Goal: Transaction & Acquisition: Book appointment/travel/reservation

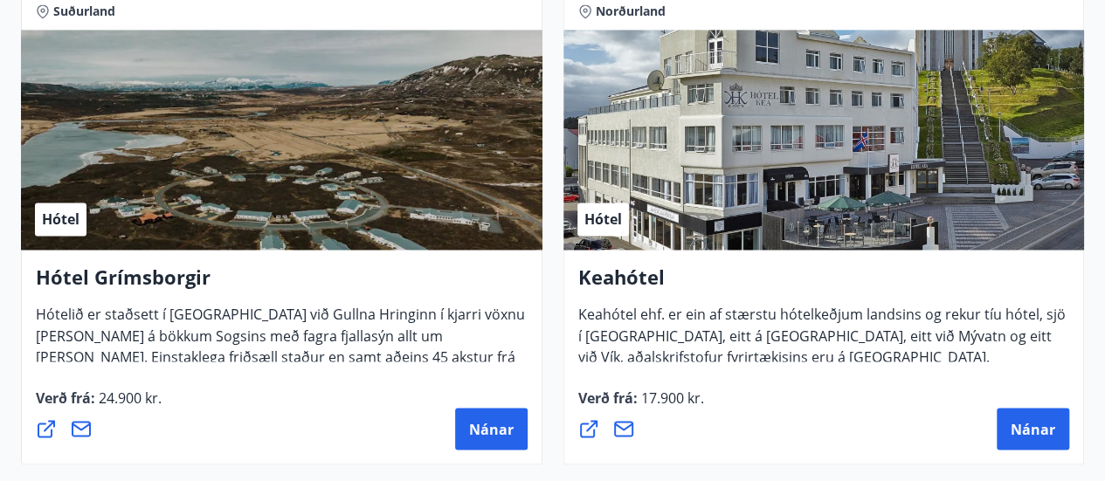
scroll to position [1321, 0]
click at [189, 327] on span "Hótelið er staðsett í [GEOGRAPHIC_DATA] við Gullna Hringinn í kjarri vöxnu [PER…" at bounding box center [280, 353] width 489 height 96
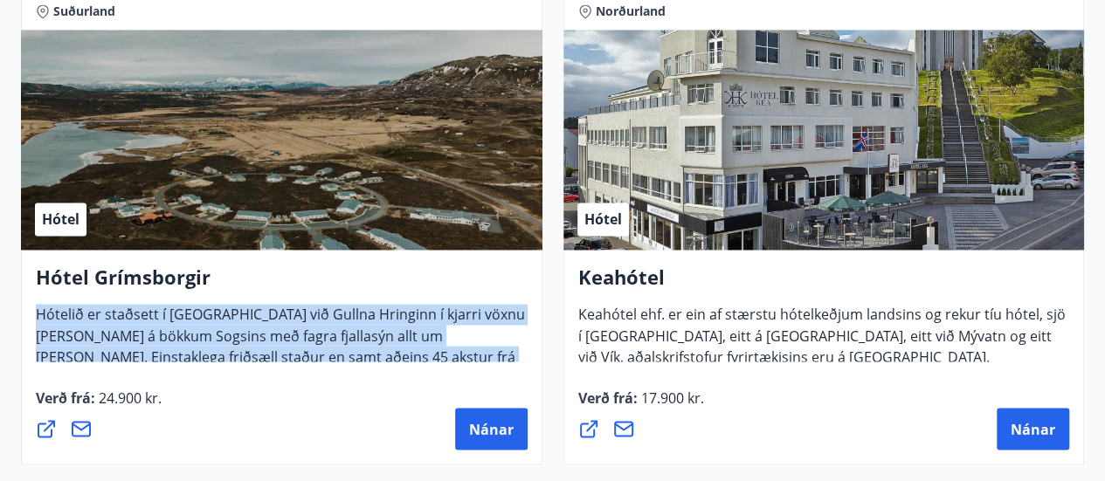
click at [189, 327] on span "Hótelið er staðsett í [GEOGRAPHIC_DATA] við Gullna Hringinn í kjarri vöxnu [PER…" at bounding box center [280, 353] width 489 height 96
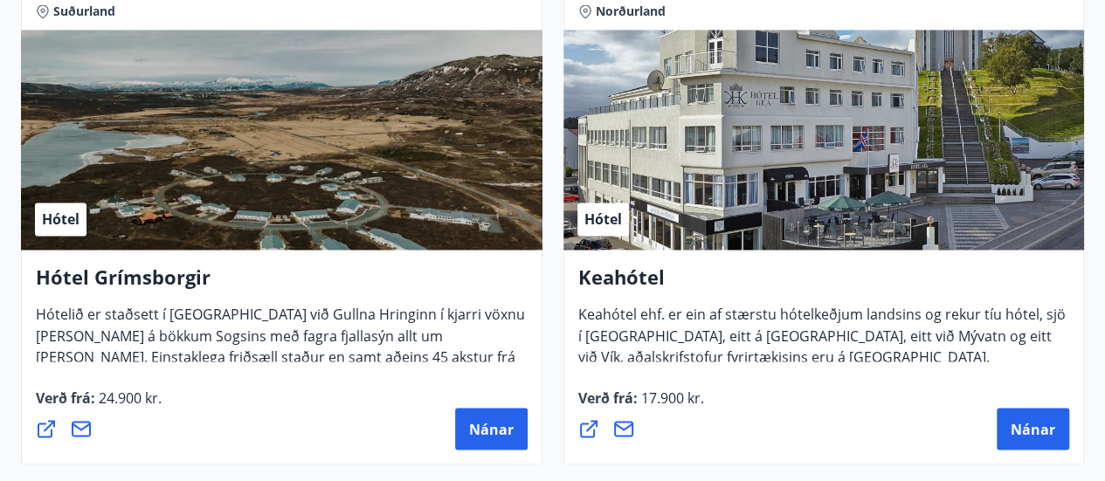
click at [669, 354] on span "Keahótel ehf. er ein af stærstu hótelkeðjum landsins og rekur tíu hótel, sjö í …" at bounding box center [821, 342] width 487 height 75
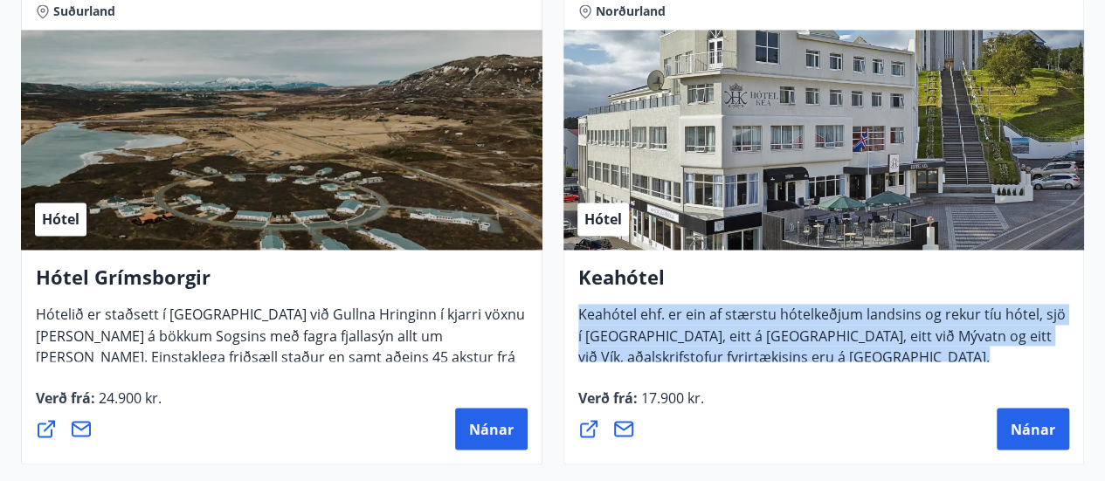
click at [669, 354] on span "Keahótel ehf. er ein af stærstu hótelkeðjum landsins og rekur tíu hótel, sjö í …" at bounding box center [821, 342] width 487 height 75
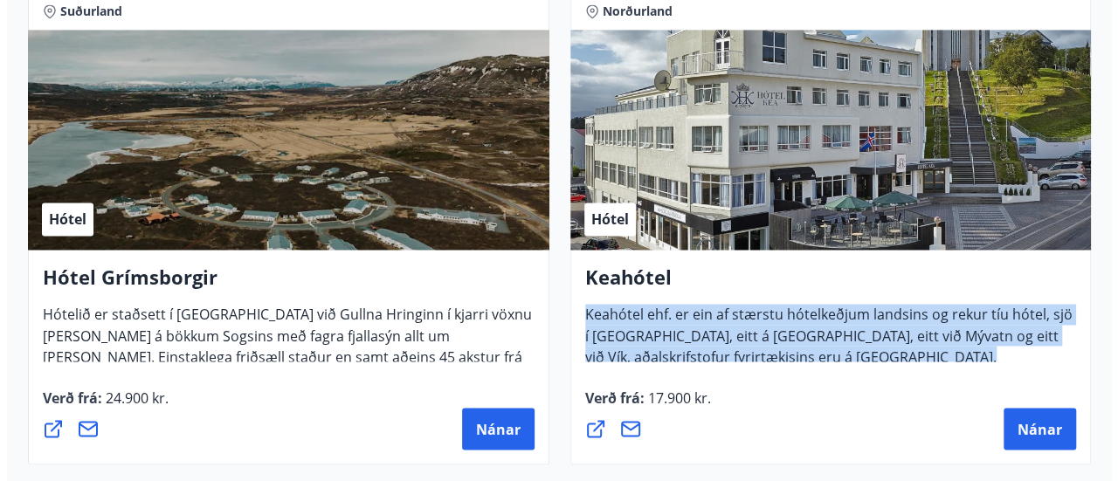
scroll to position [1357, 0]
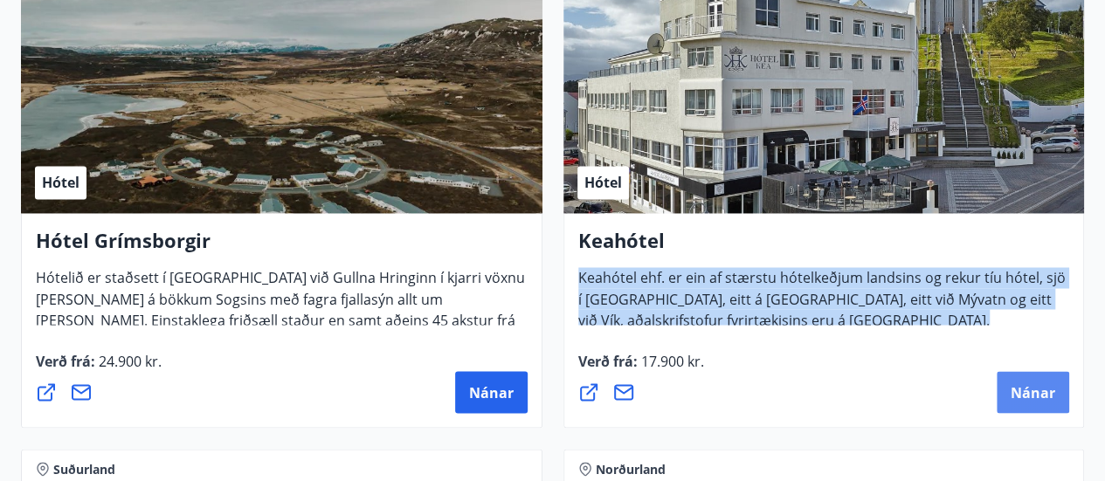
click at [1020, 393] on span "Nánar" at bounding box center [1033, 392] width 45 height 19
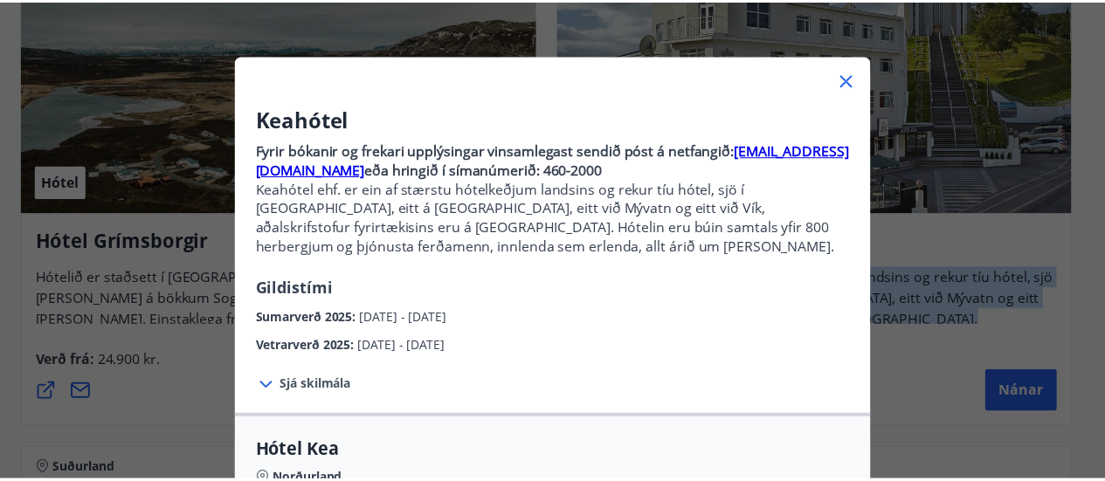
scroll to position [49, 0]
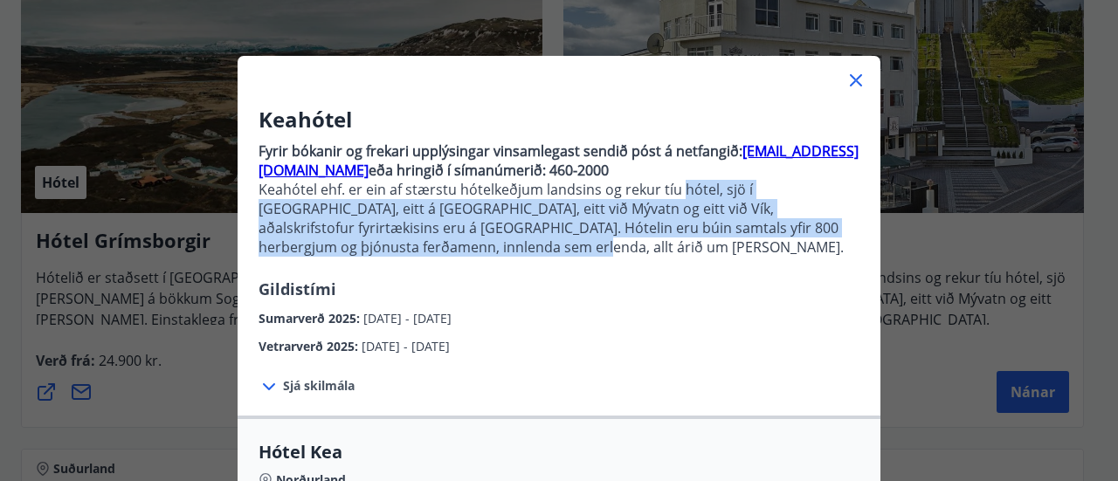
drag, startPoint x: 690, startPoint y: 241, endPoint x: 674, endPoint y: 190, distance: 53.9
click at [674, 190] on p "Keahótel ehf. er ein af stærstu hótelkeðjum landsins og rekur tíu hótel, sjö í …" at bounding box center [559, 218] width 601 height 77
drag, startPoint x: 674, startPoint y: 190, endPoint x: 700, endPoint y: 249, distance: 64.6
click at [700, 249] on p "Keahótel ehf. er ein af stærstu hótelkeðjum landsins og rekur tíu hótel, sjö í …" at bounding box center [559, 218] width 601 height 77
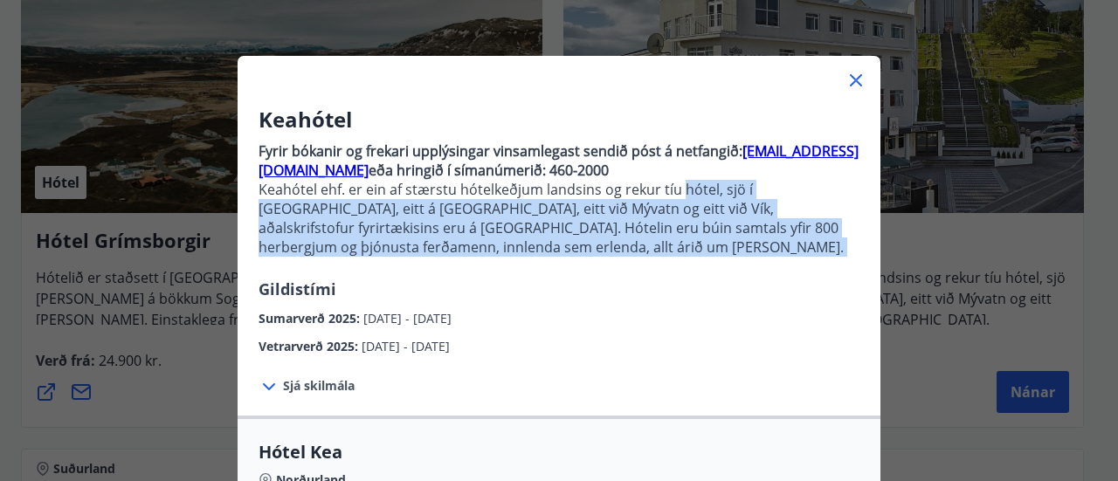
click at [845, 83] on icon at bounding box center [855, 80] width 21 height 21
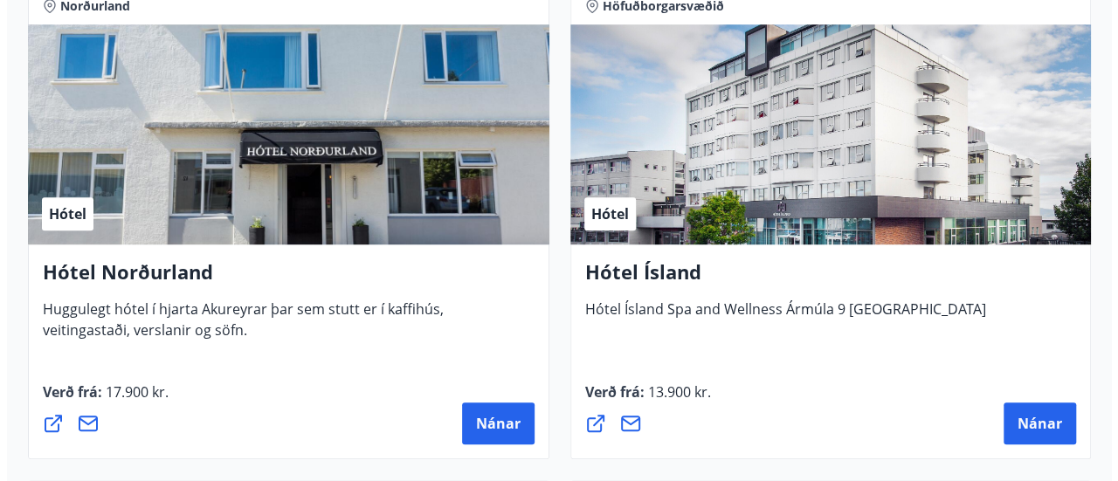
scroll to position [3867, 0]
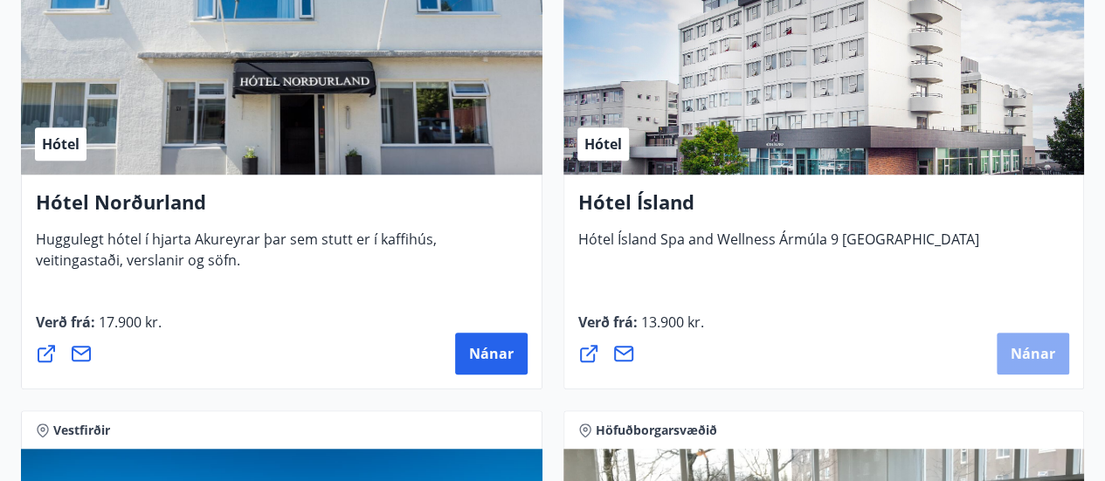
click at [1017, 349] on span "Nánar" at bounding box center [1033, 353] width 45 height 19
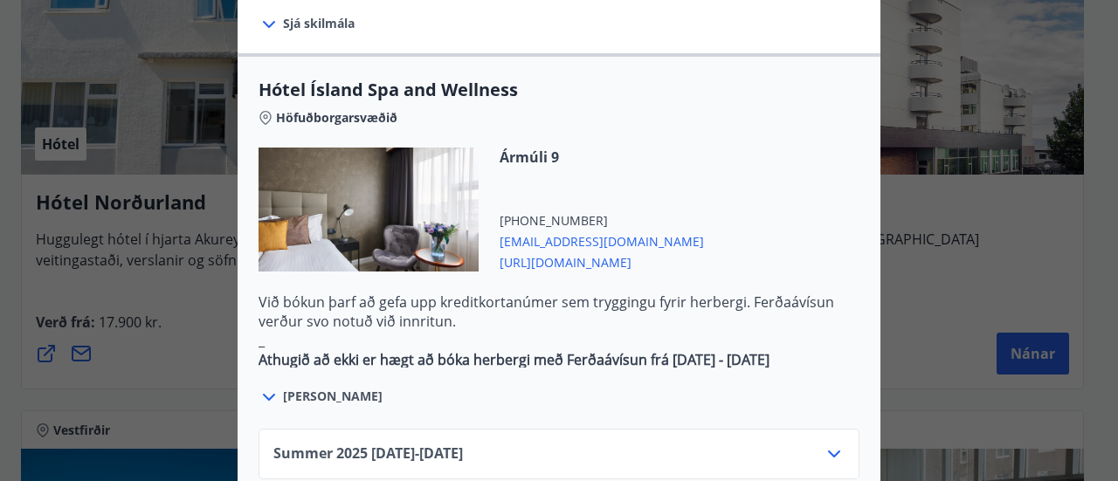
scroll to position [1014, 0]
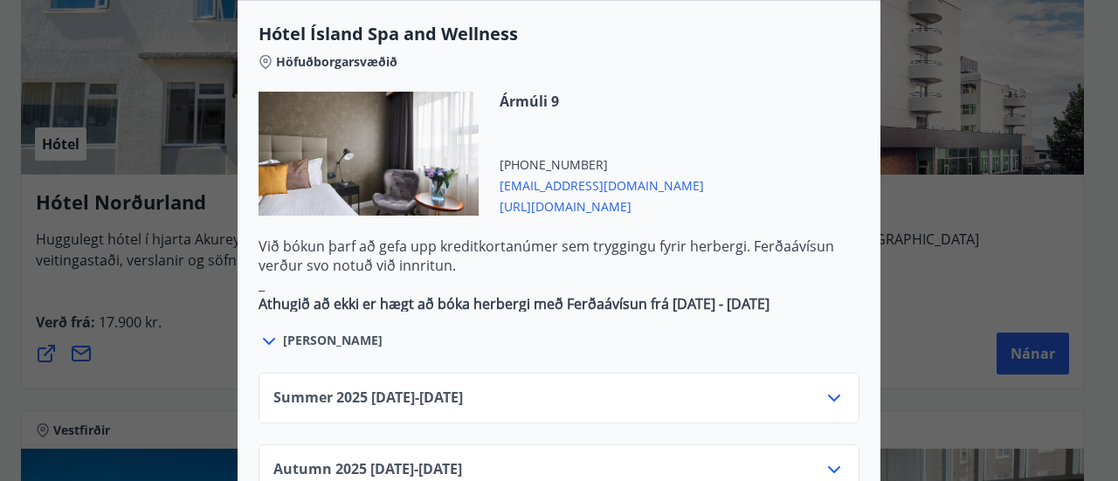
click at [824, 388] on icon at bounding box center [834, 398] width 21 height 21
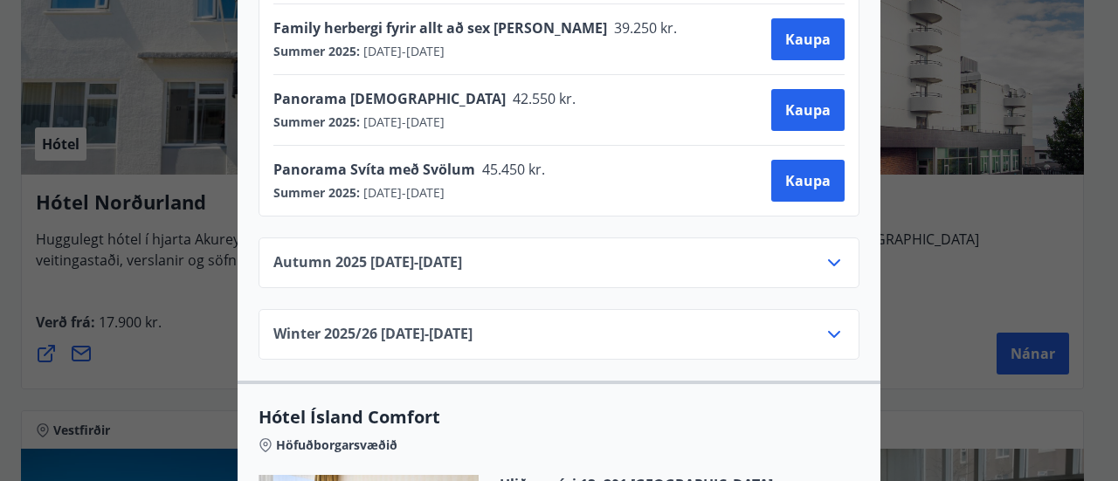
scroll to position [1580, 0]
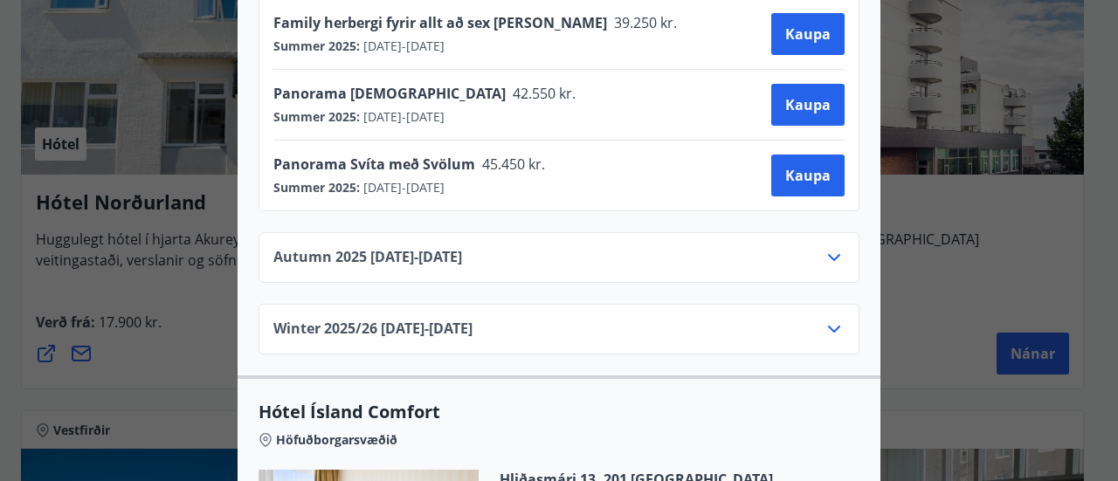
click at [601, 247] on div "Autumn [PHONE_NUMBER][DATE] - [DATE]" at bounding box center [558, 264] width 571 height 35
click at [824, 247] on icon at bounding box center [834, 257] width 21 height 21
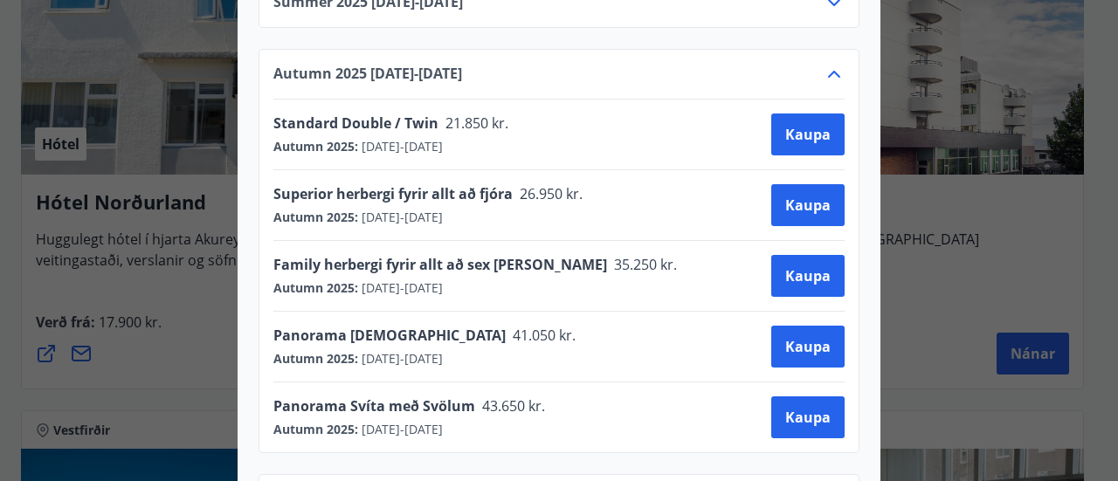
scroll to position [1494, 0]
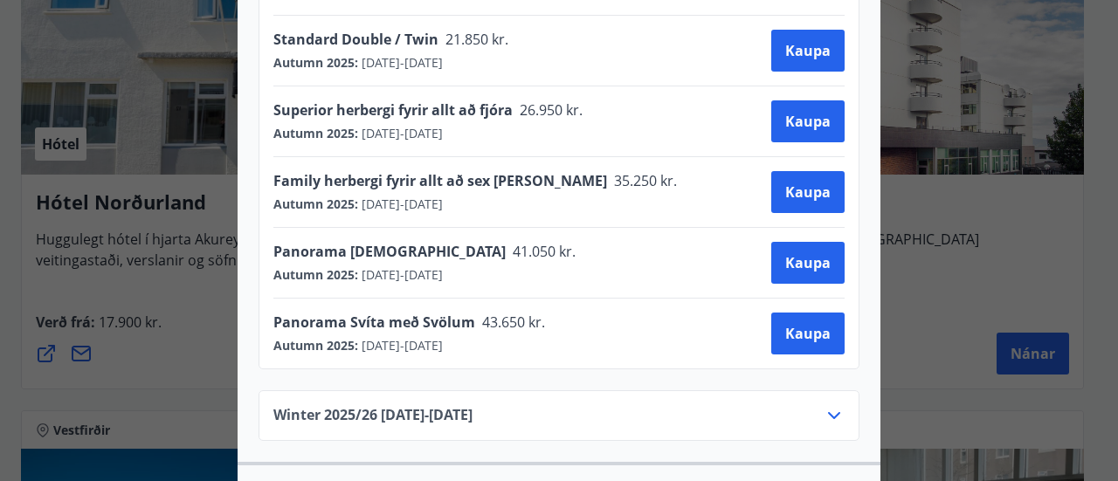
click at [639, 405] on div "Winter 2025/[PHONE_NUMBER][DATE] - [DATE]" at bounding box center [558, 422] width 571 height 35
click at [647, 405] on div "Winter 2025/[PHONE_NUMBER][DATE] - [DATE]" at bounding box center [558, 422] width 571 height 35
click at [826, 405] on icon at bounding box center [834, 415] width 21 height 21
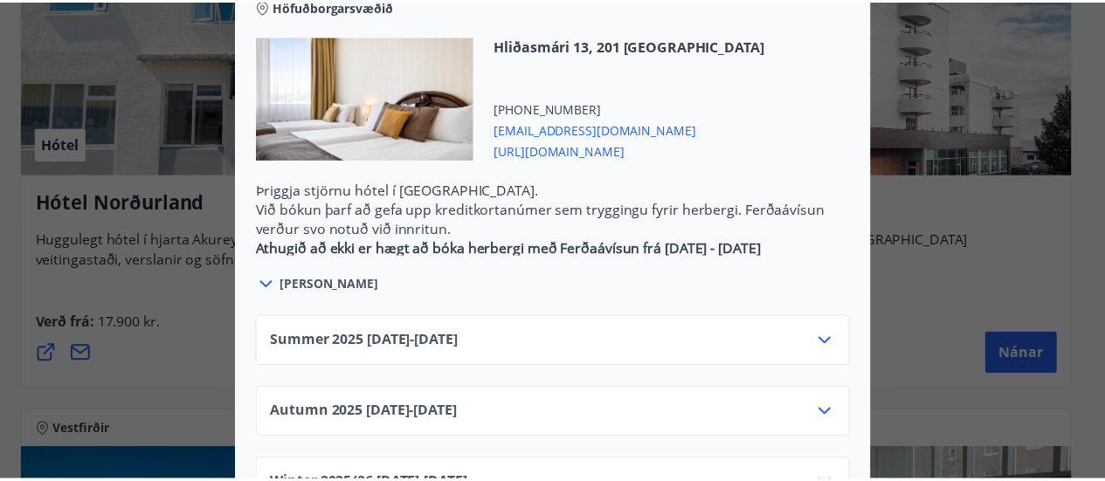
scroll to position [0, 0]
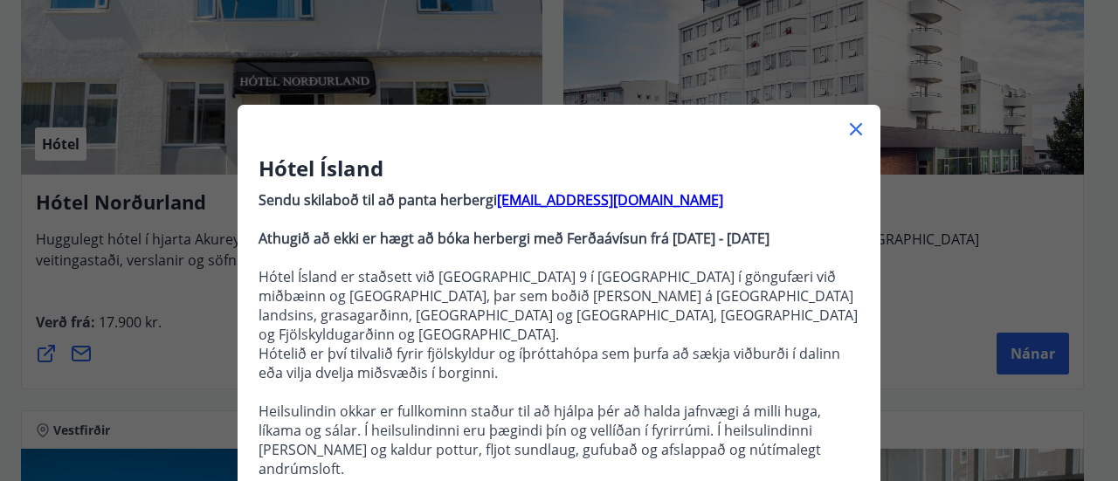
click at [949, 164] on div "Hótel Ísland Sendu skilaboð til að panta herbergi [EMAIL_ADDRESS][DOMAIN_NAME] …" at bounding box center [559, 240] width 1118 height 481
click at [849, 132] on icon at bounding box center [855, 129] width 21 height 21
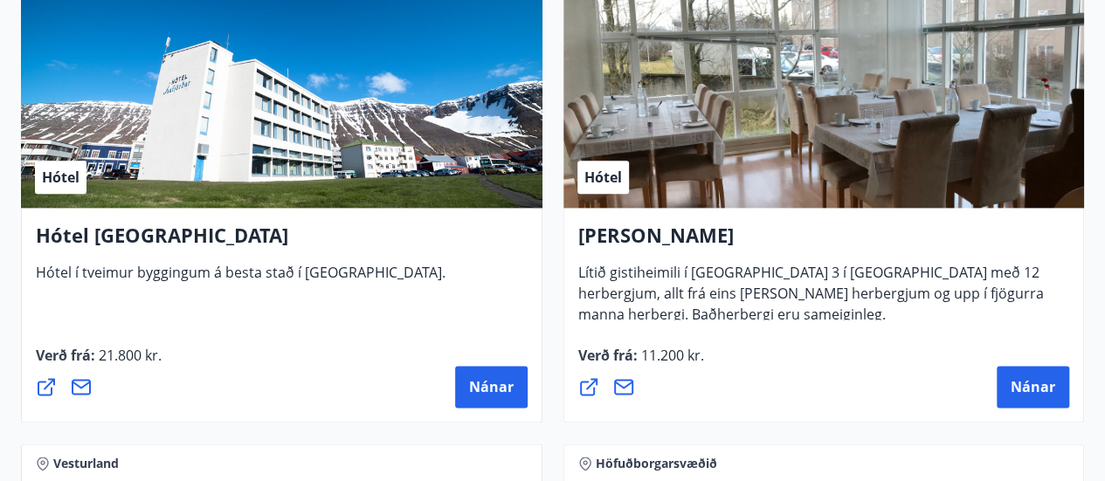
scroll to position [4329, 0]
click at [849, 132] on div "Hótel" at bounding box center [823, 98] width 521 height 220
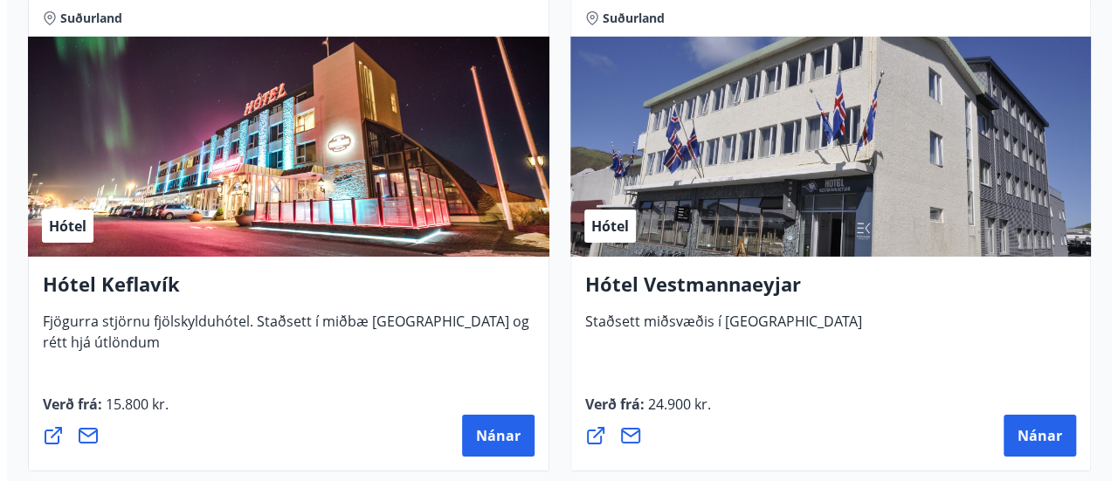
scroll to position [6257, 0]
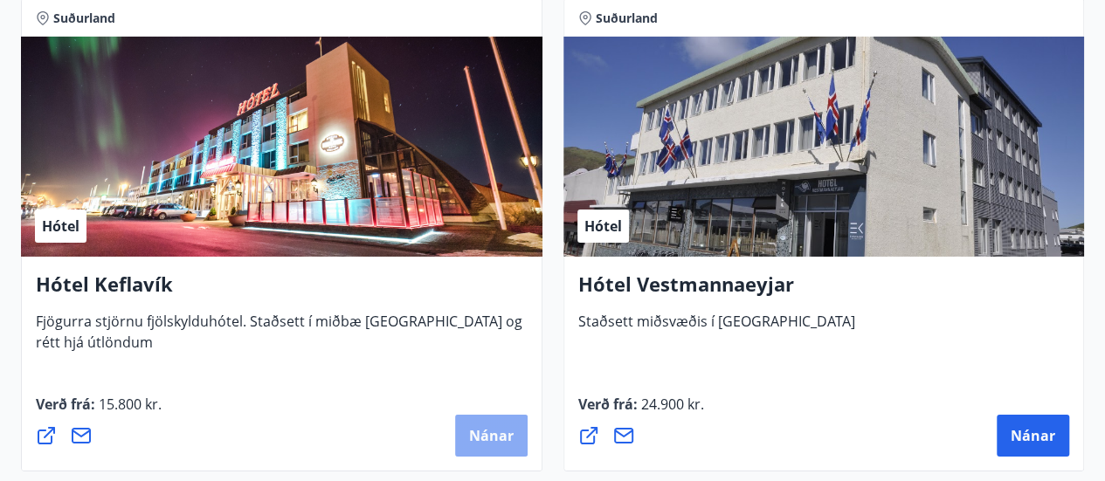
click at [495, 432] on span "Nánar" at bounding box center [491, 435] width 45 height 19
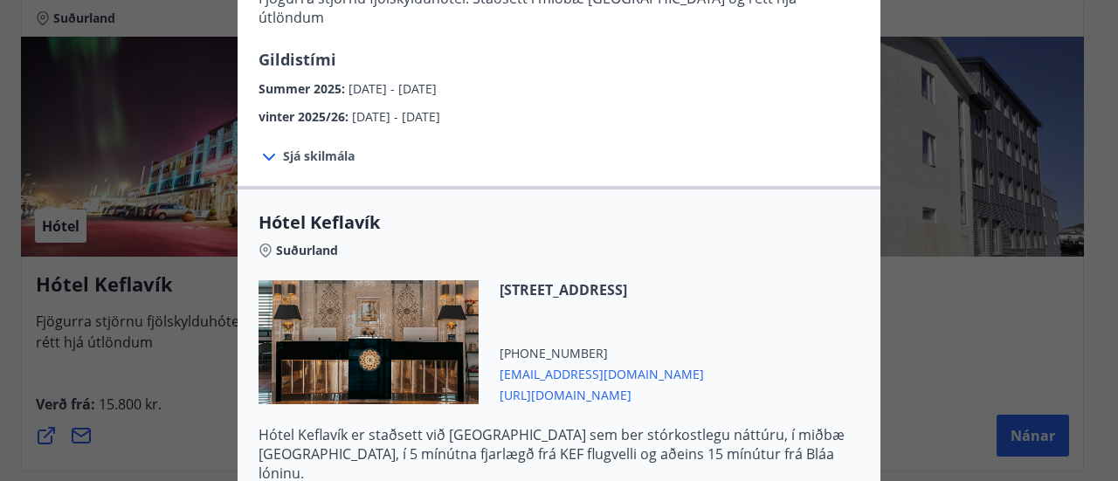
scroll to position [381, 0]
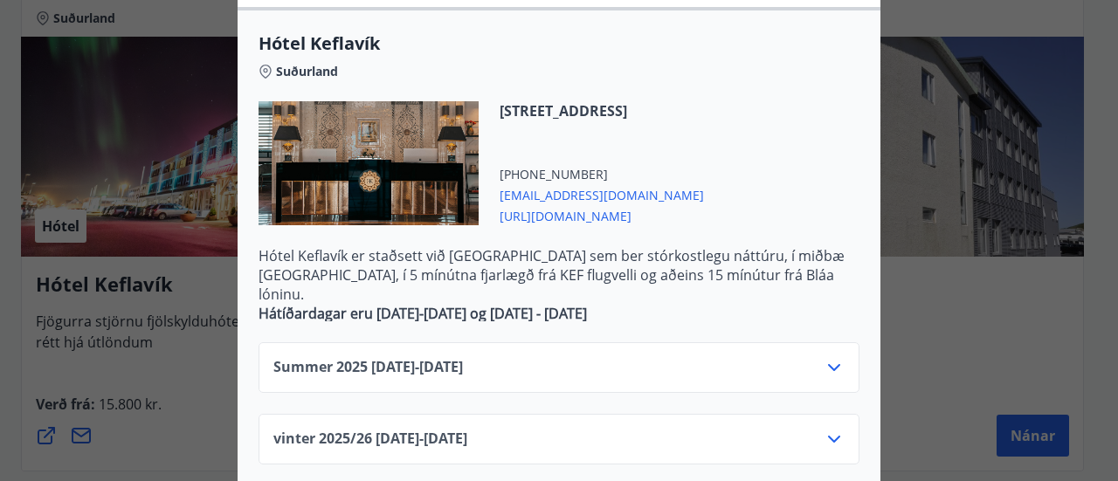
click at [539, 357] on div "Summer [PHONE_NUMBER][DATE] - [DATE]" at bounding box center [558, 374] width 571 height 35
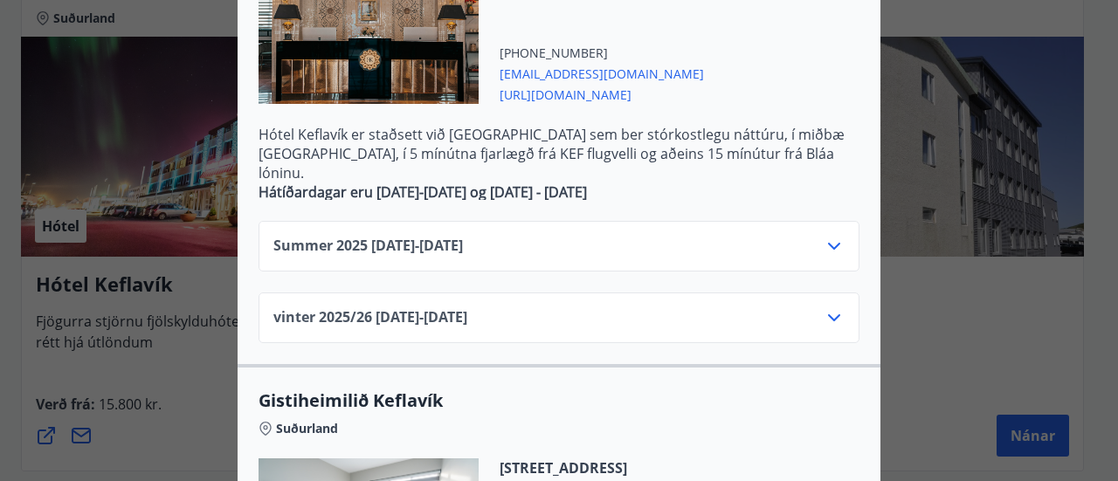
click at [824, 236] on icon at bounding box center [834, 246] width 21 height 21
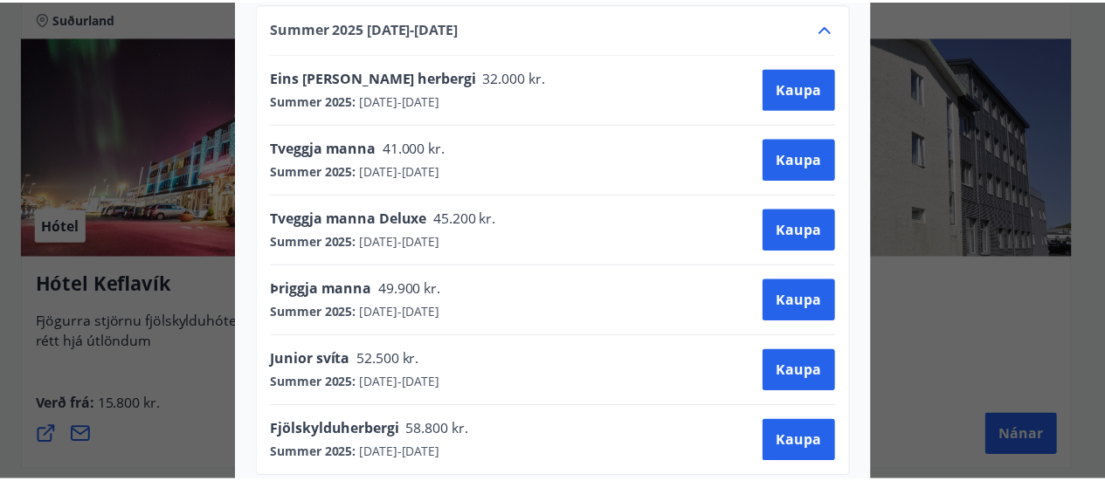
scroll to position [0, 0]
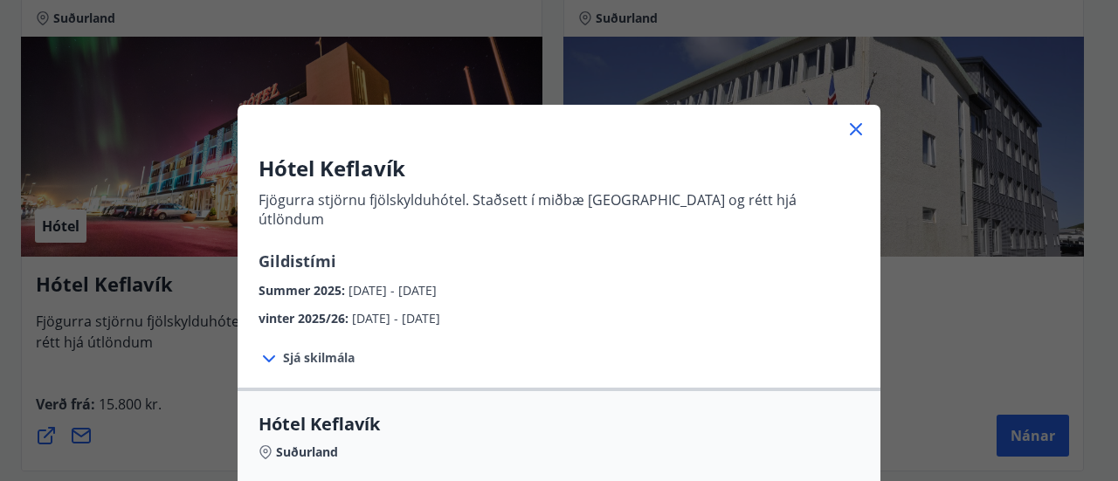
drag, startPoint x: 990, startPoint y: 261, endPoint x: 1086, endPoint y: 292, distance: 100.8
click at [1086, 292] on div "Hótel Keflavík Fjögurra stjörnu fjölskylduhótel. Staðsett í miðbæ [GEOGRAPHIC_D…" at bounding box center [559, 240] width 1118 height 481
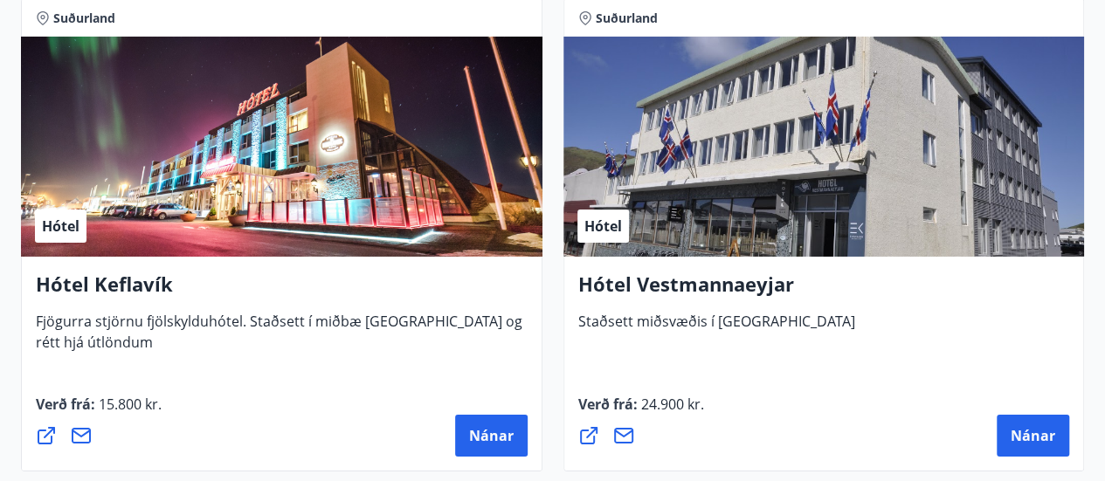
click at [1086, 292] on div "Suðurland Hótel Hótel Vestmannaeyjar Staðsett miðsvæðis í [GEOGRAPHIC_DATA] Ver…" at bounding box center [824, 235] width 542 height 494
